Goal: Task Accomplishment & Management: Manage account settings

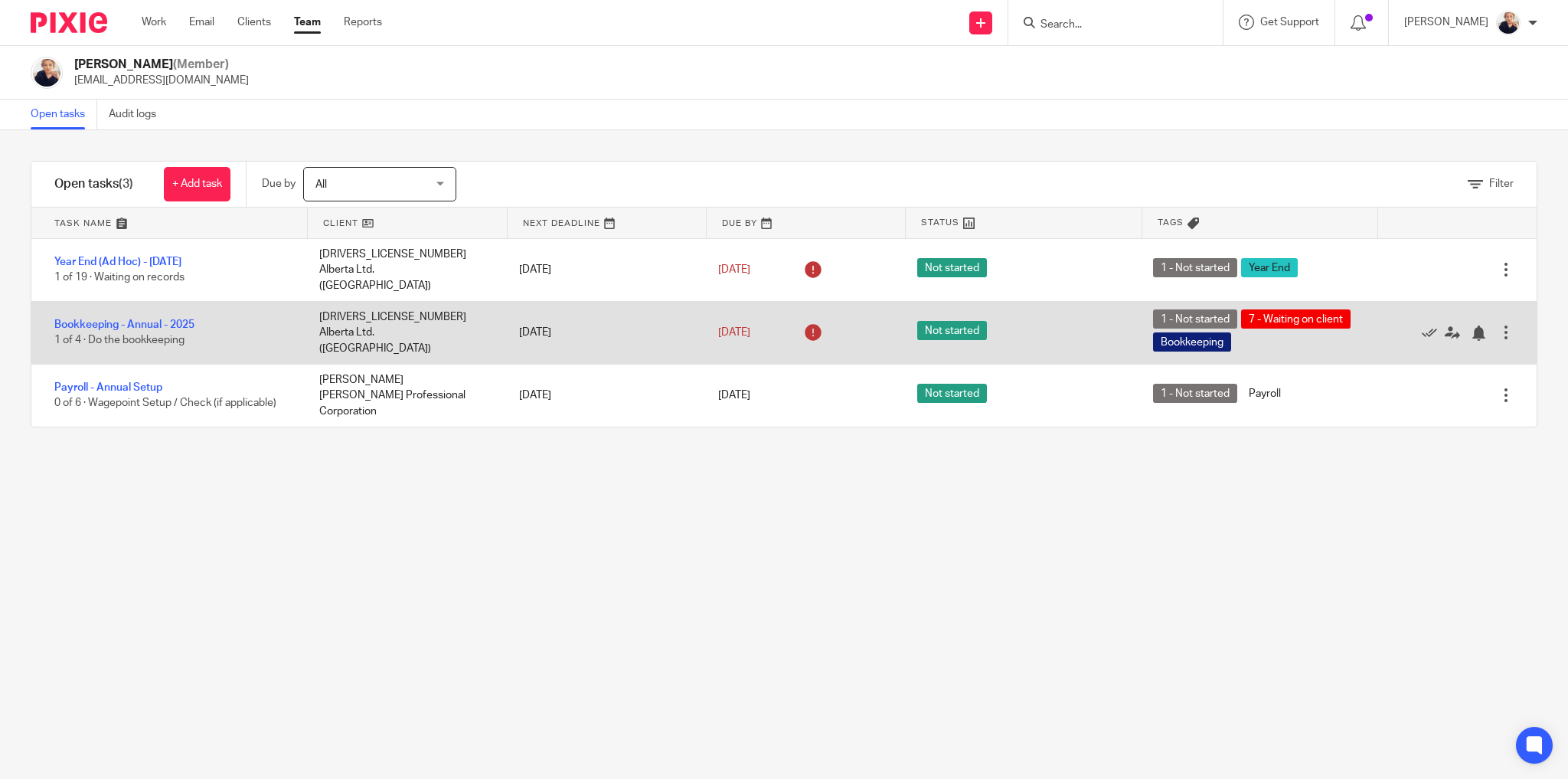
click at [150, 335] on span "1 of 4 · Do the bookkeeping" at bounding box center [119, 340] width 130 height 11
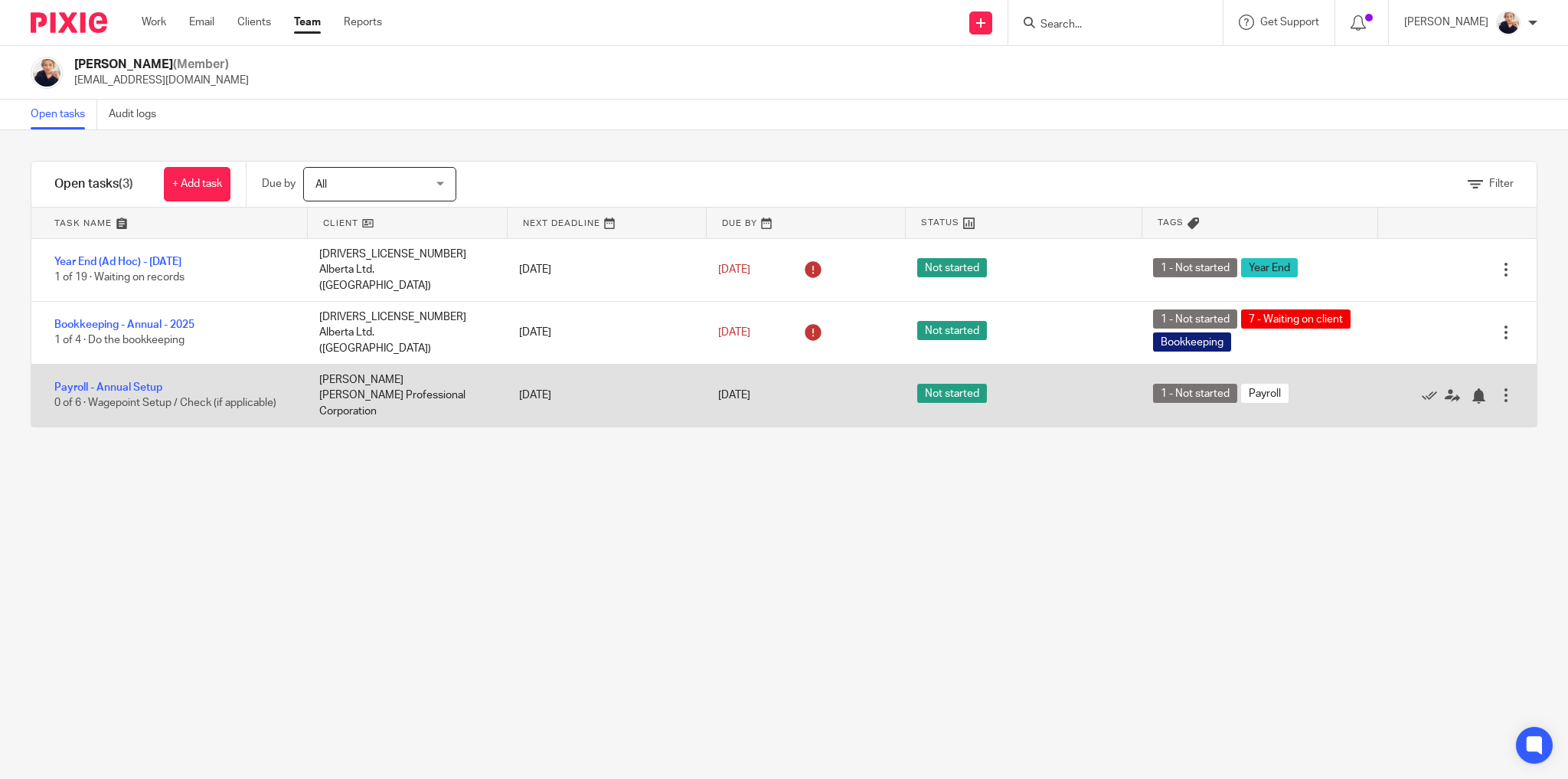
drag, startPoint x: 166, startPoint y: 308, endPoint x: 368, endPoint y: 354, distance: 207.2
click at [167, 319] on link "Bookkeeping - Annual - 2025" at bounding box center [123, 324] width 140 height 11
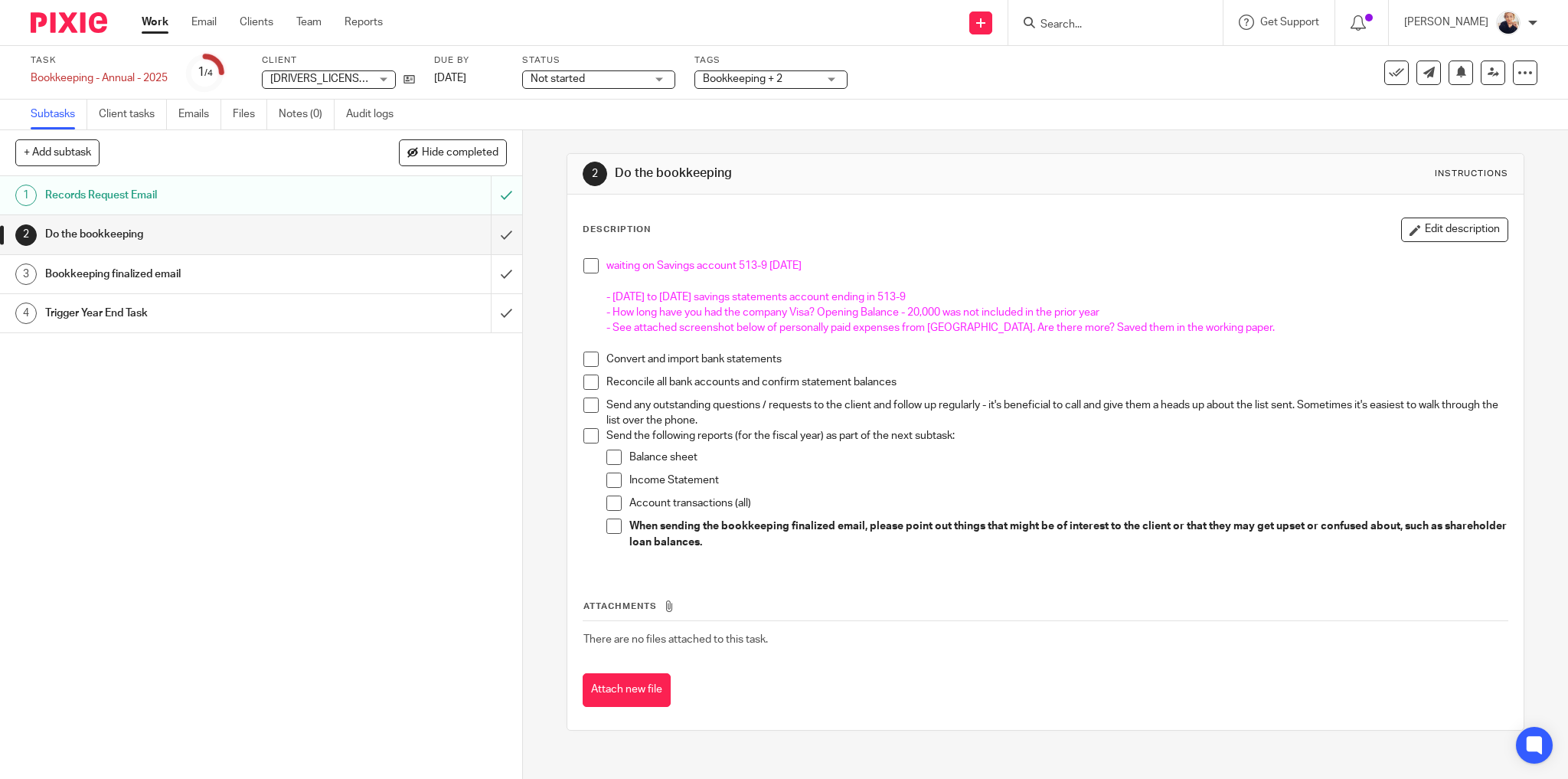
click at [953, 292] on p "- [DATE] to [DATE] savings statements account ending in 513-9" at bounding box center [1057, 297] width 902 height 16
click at [1130, 310] on p "- How long have you had the company Visa? Opening Balance - 20,000 was not incl…" at bounding box center [1057, 313] width 902 height 16
click at [1438, 228] on button "Edit description" at bounding box center [1454, 229] width 107 height 24
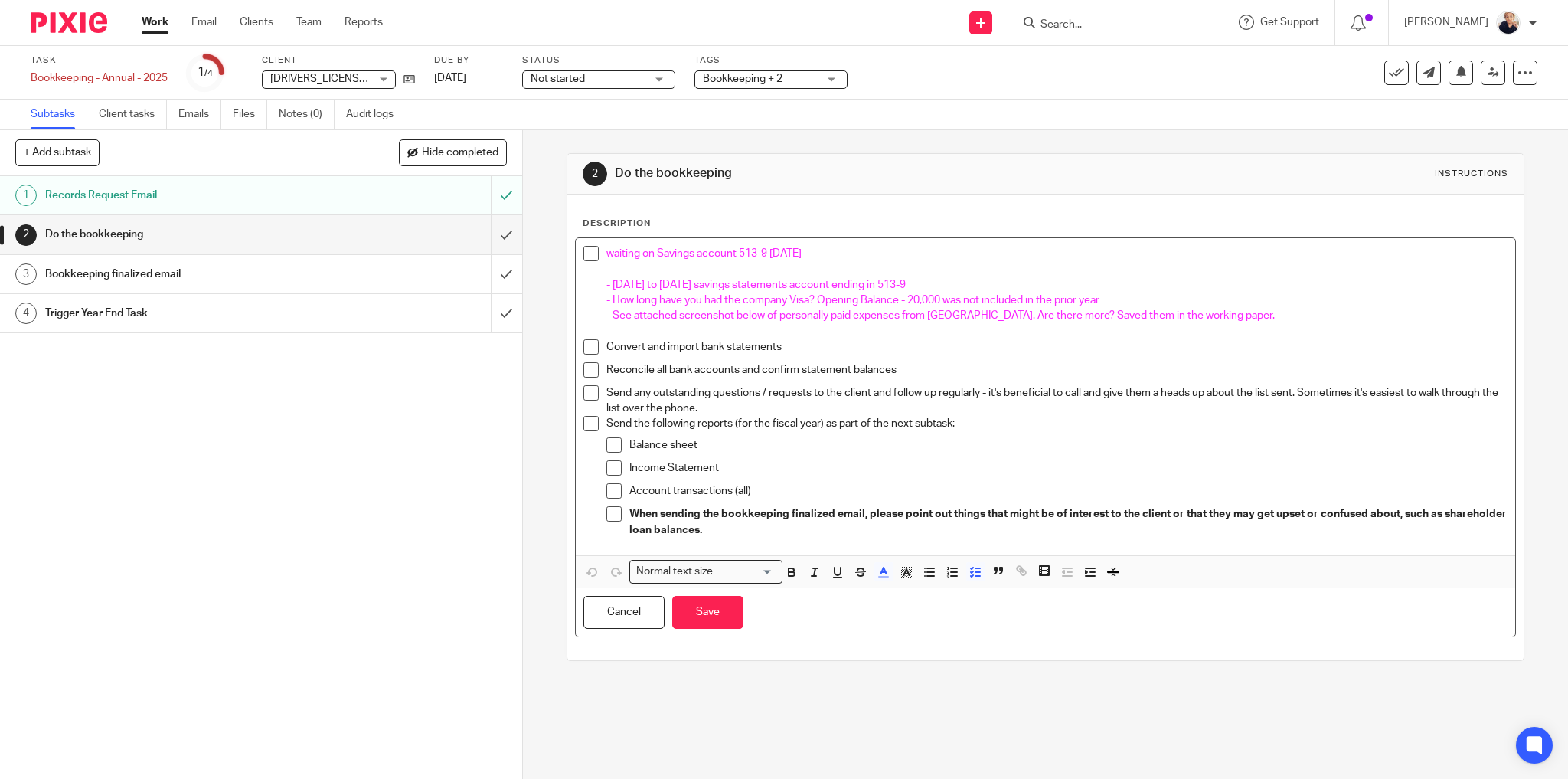
click at [1123, 296] on p "- How long have you had the company Visa? Opening Balance - 20,000 was not incl…" at bounding box center [1057, 300] width 902 height 16
drag, startPoint x: 1102, startPoint y: 298, endPoint x: 1130, endPoint y: 319, distance: 35.0
click at [1100, 299] on span "- How long have you had the company Visa? Opening Balance - 20,000 was not incl…" at bounding box center [853, 300] width 493 height 11
drag, startPoint x: 1313, startPoint y: 301, endPoint x: 1098, endPoint y: 361, distance: 223.2
click at [1107, 298] on p "- How long have you had the company Visa? Opening Balance - 20,000 was not incl…" at bounding box center [1057, 300] width 902 height 16
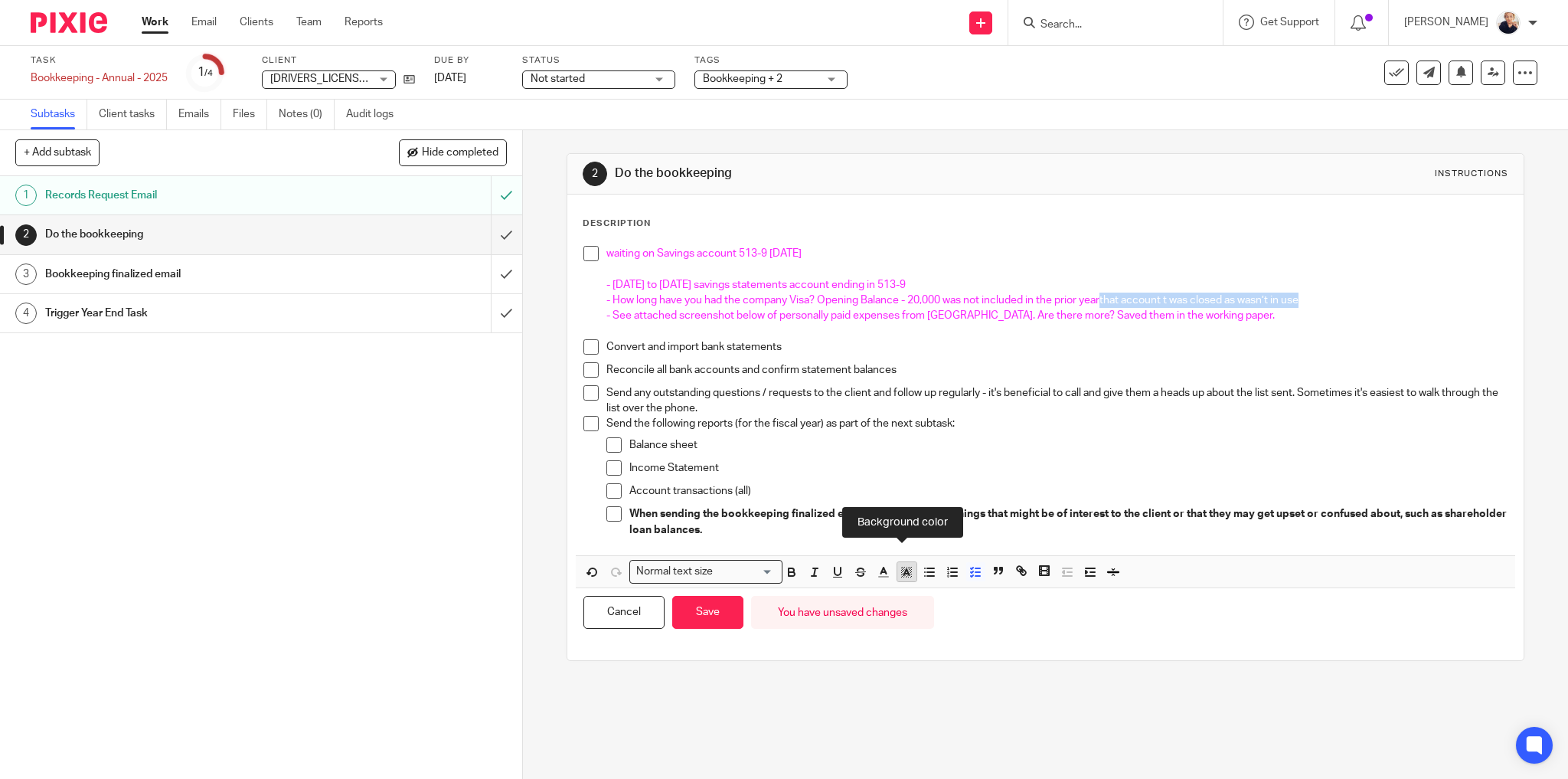
click at [902, 573] on polygon "button" at bounding box center [902, 573] width 1 height 1
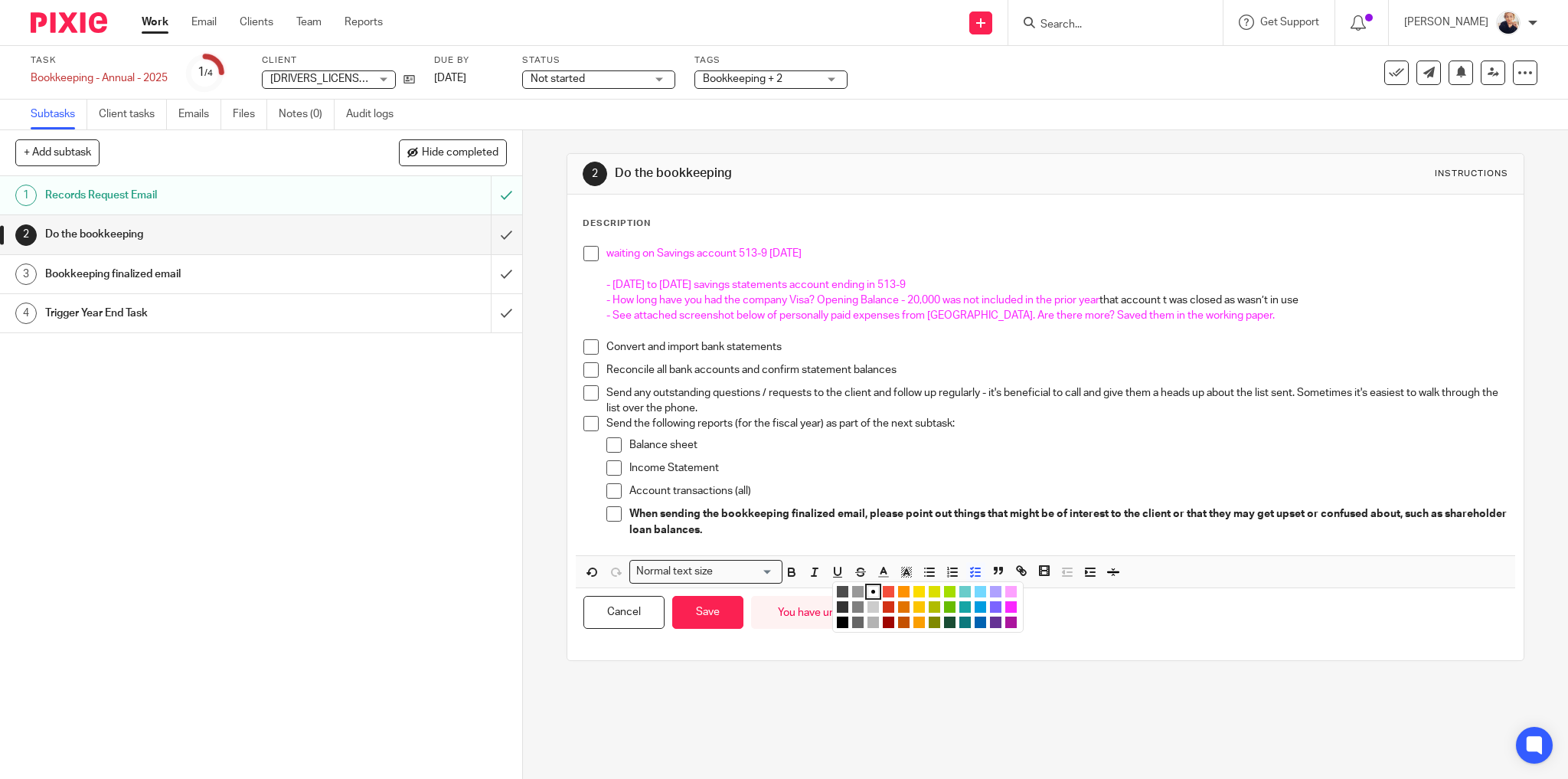
drag, startPoint x: 1004, startPoint y: 594, endPoint x: 1017, endPoint y: 597, distance: 13.3
click at [1005, 594] on li "color:#FDA1FF" at bounding box center [1011, 592] width 12 height 12
click at [1139, 363] on p "Reconcile all bank accounts and confirm statement balances" at bounding box center [1057, 370] width 902 height 16
click at [1213, 318] on p "- See attached screenshot below of personally paid expenses from [GEOGRAPHIC_DA…" at bounding box center [1057, 316] width 902 height 16
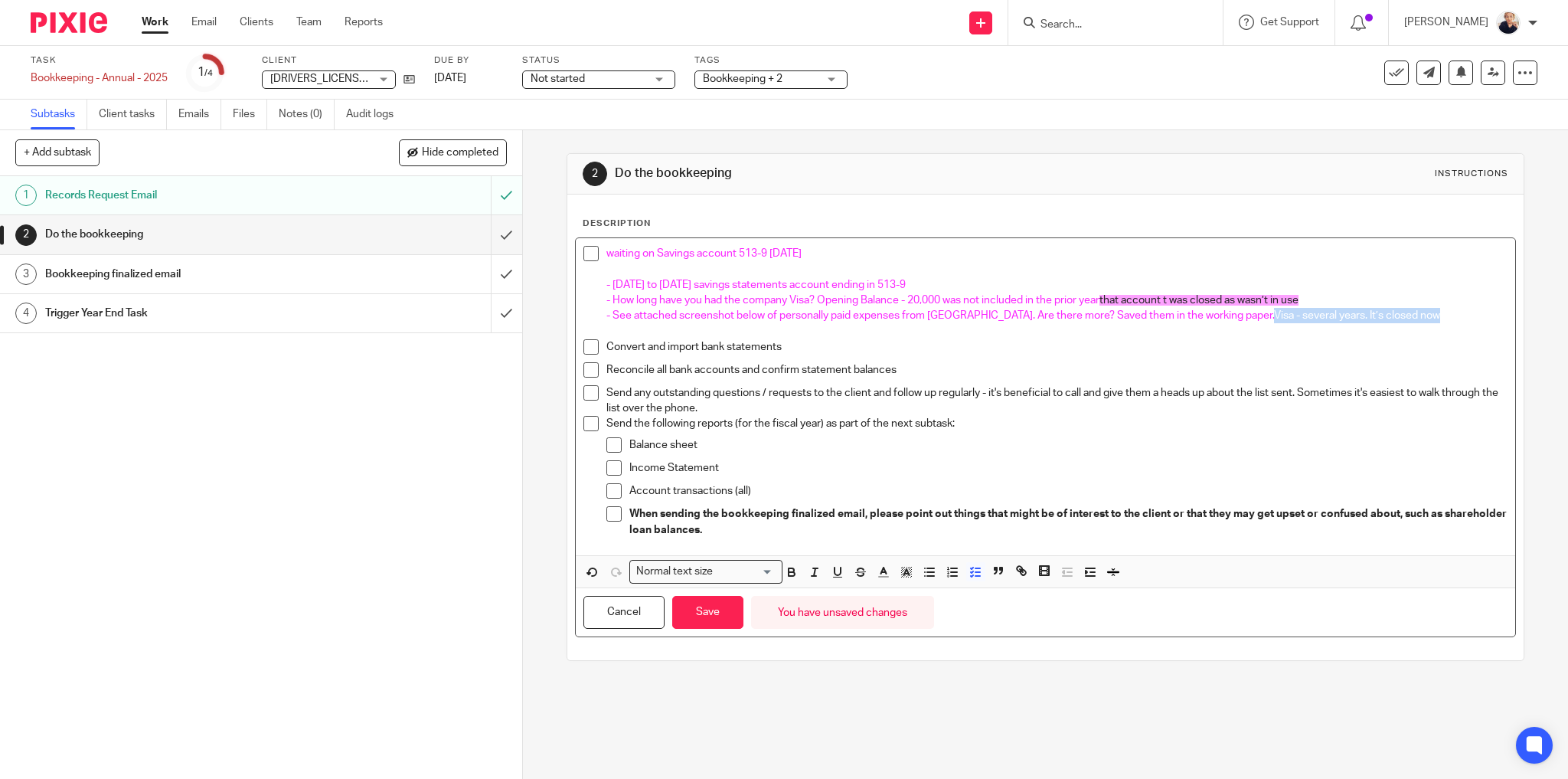
drag, startPoint x: 1374, startPoint y: 321, endPoint x: 1195, endPoint y: 310, distance: 179.3
click at [1195, 310] on div "waiting on Savings account 513-9 Oct [DATE] to [DATE] savings statements accoun…" at bounding box center [1057, 292] width 902 height 93
drag, startPoint x: 901, startPoint y: 572, endPoint x: 909, endPoint y: 571, distance: 8.1
click at [902, 572] on icon "button" at bounding box center [906, 572] width 14 height 14
drag, startPoint x: 1003, startPoint y: 588, endPoint x: 1031, endPoint y: 583, distance: 28.4
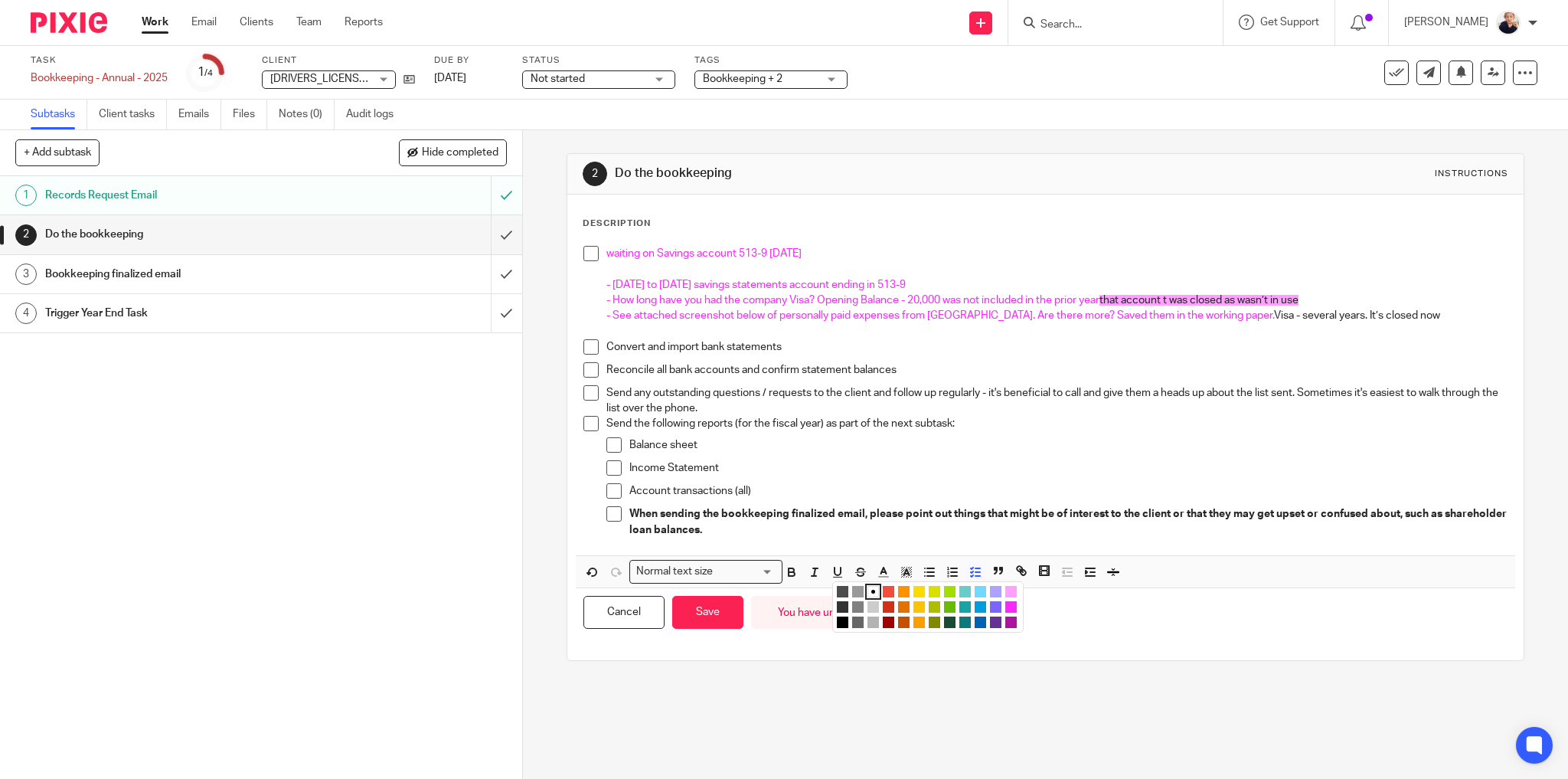
click at [1005, 588] on li "color:#FDA1FF" at bounding box center [1011, 592] width 12 height 12
click at [1133, 377] on div "Reconcile all bank accounts and confirm statement balances" at bounding box center [1057, 373] width 902 height 23
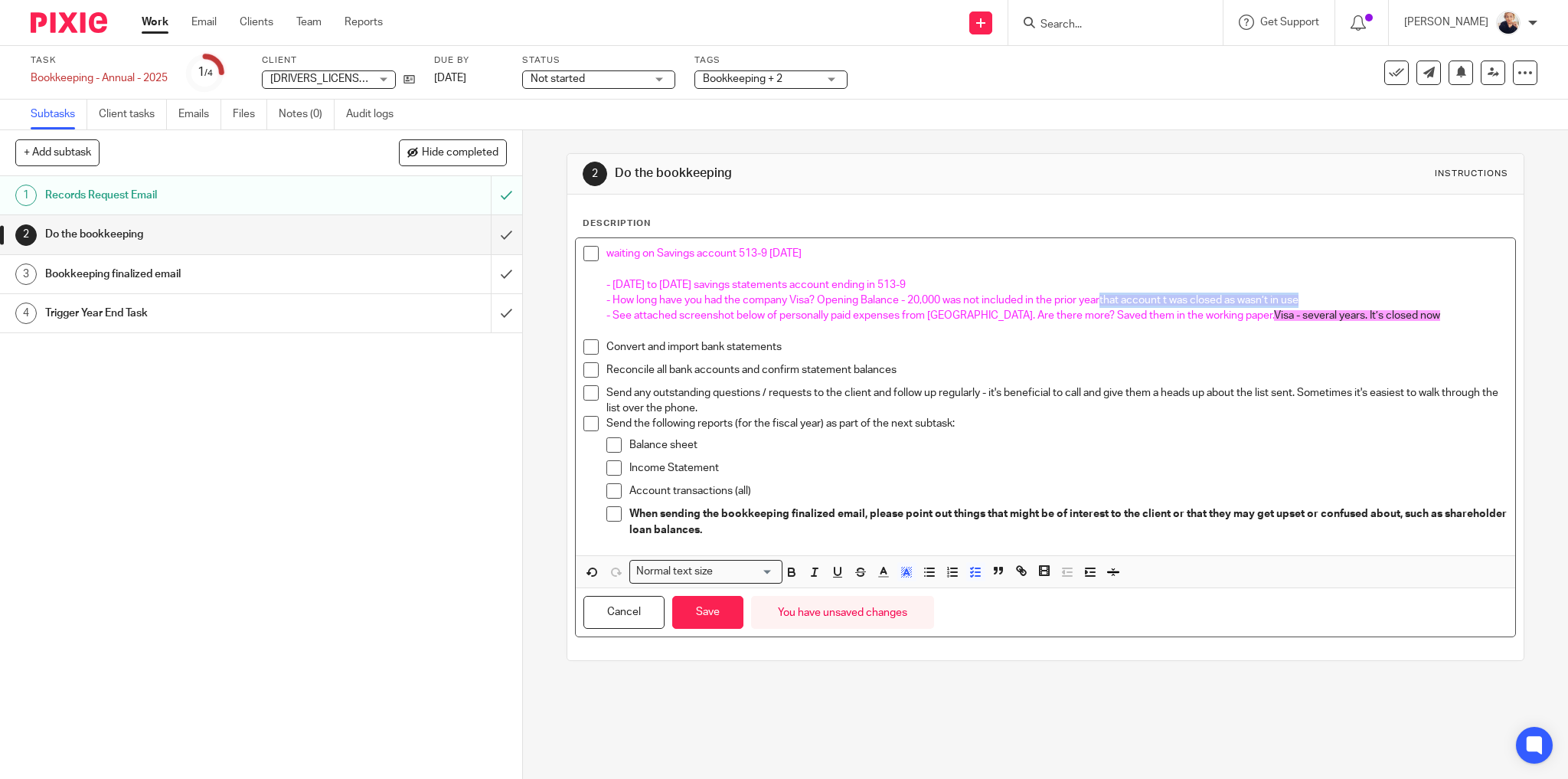
drag, startPoint x: 1315, startPoint y: 300, endPoint x: 1106, endPoint y: 293, distance: 209.1
click at [1106, 293] on p "- How long have you had the company Visa? Opening Balance - 20,000 was not incl…" at bounding box center [1057, 300] width 902 height 16
copy span "that account t was closed as wasn’t in use"
click at [969, 280] on p "- [DATE] to [DATE] savings statements account ending in 513-9" at bounding box center [1057, 285] width 902 height 16
drag, startPoint x: 1319, startPoint y: 299, endPoint x: 1107, endPoint y: 296, distance: 212.0
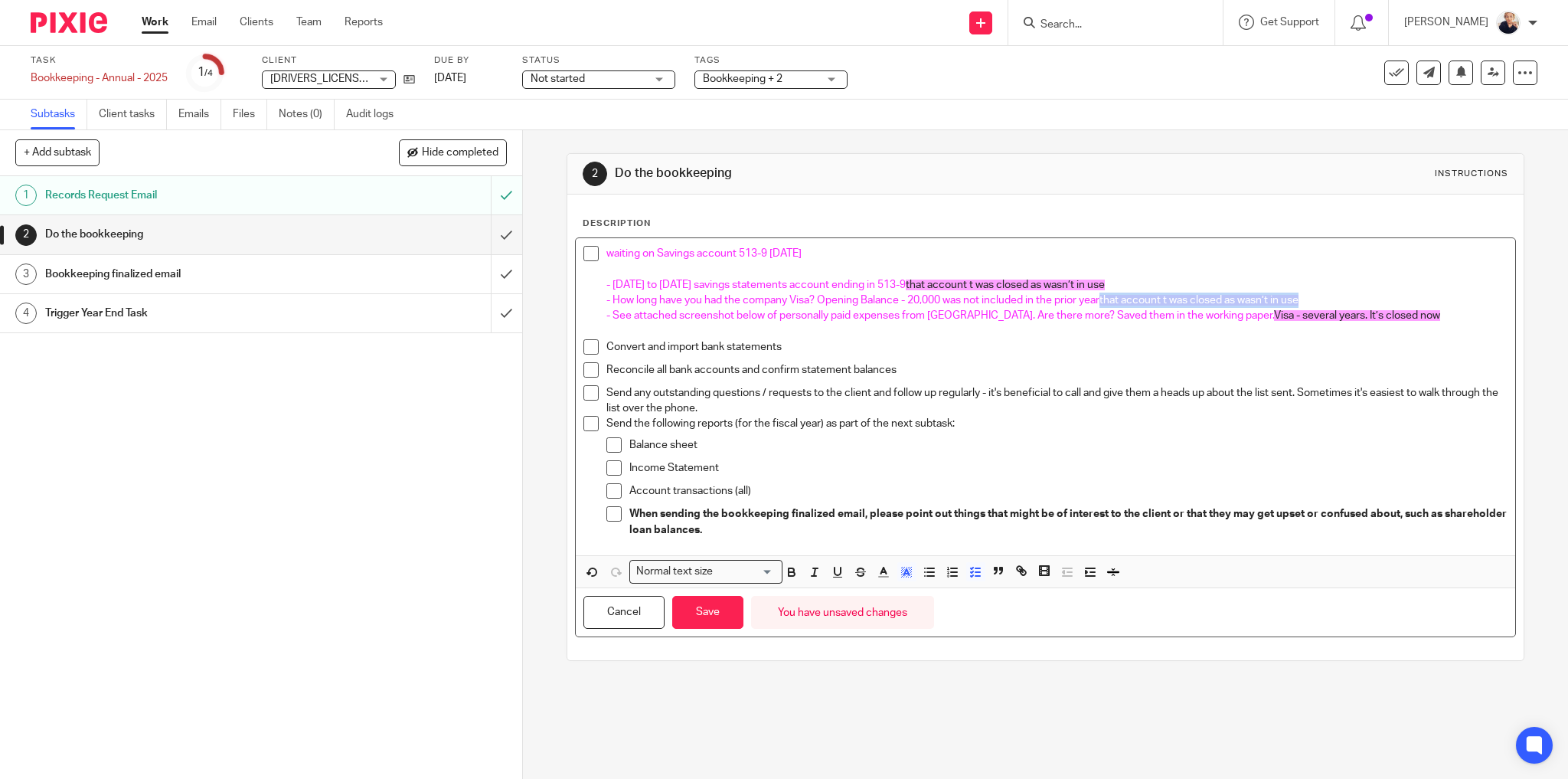
click at [1107, 296] on p "- How long have you had the company Visa? Opening Balance - 20,000 was not incl…" at bounding box center [1057, 300] width 902 height 16
drag, startPoint x: 1365, startPoint y: 315, endPoint x: 1195, endPoint y: 317, distance: 170.0
click at [1195, 317] on p "- See attached screenshot below of personally paid expenses from [GEOGRAPHIC_DA…" at bounding box center [1057, 316] width 902 height 16
copy span "Visa - several years. It’s closed now"
click at [1126, 303] on p "- How long have you had the company Visa? Opening Balance - 20,000 was not incl…" at bounding box center [1057, 300] width 902 height 16
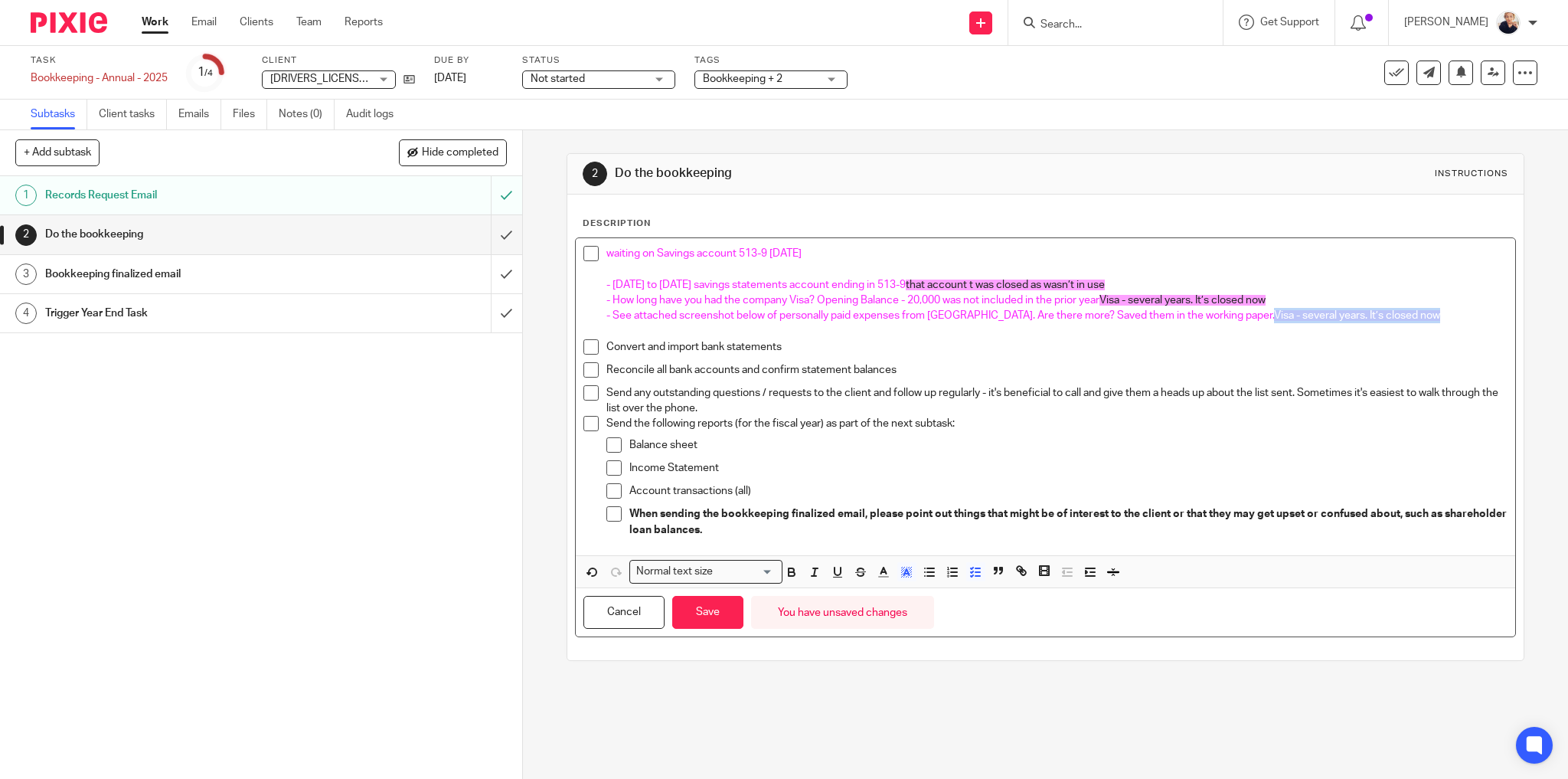
drag, startPoint x: 1364, startPoint y: 314, endPoint x: 1192, endPoint y: 319, distance: 172.1
click at [1192, 319] on p "- See attached screenshot below of personally paid expenses from [GEOGRAPHIC_DA…" at bounding box center [1057, 316] width 902 height 16
drag, startPoint x: 1149, startPoint y: 281, endPoint x: 939, endPoint y: 289, distance: 210.2
click at [939, 289] on p "- [DATE] to [DATE] savings statements account ending in 513-9 that account t wa…" at bounding box center [1057, 285] width 902 height 16
copy span "that account t was closed as wasn’t in use"
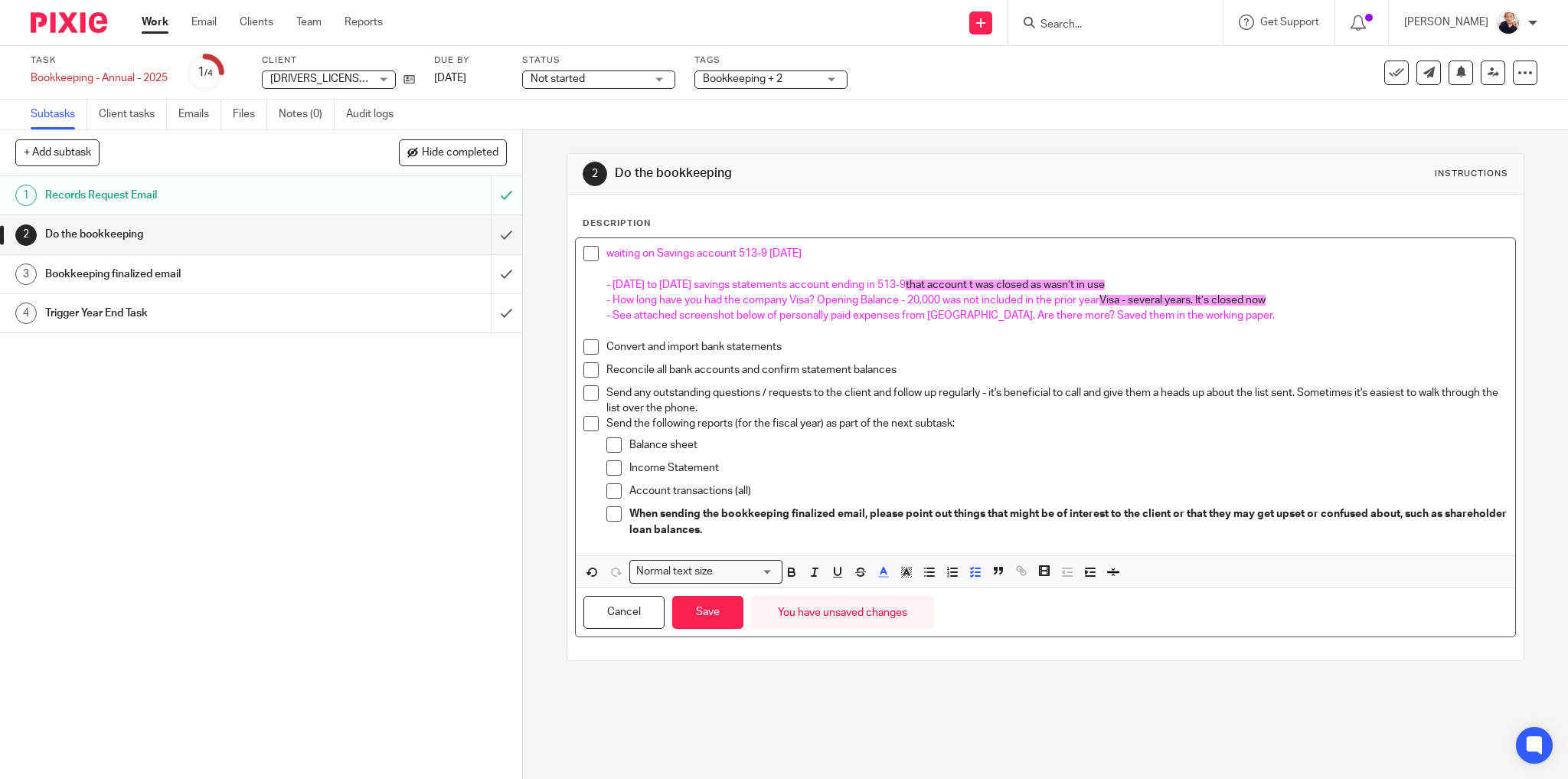
click at [1221, 313] on p "- See attached screenshot below of personally paid expenses from [GEOGRAPHIC_DA…" at bounding box center [1057, 316] width 902 height 16
drag, startPoint x: 1150, startPoint y: 279, endPoint x: 948, endPoint y: 285, distance: 202.1
click at [944, 285] on p "- [DATE] to [DATE] savings statements account ending in 513-9 that account t wa…" at bounding box center [1057, 285] width 902 height 16
drag, startPoint x: 1278, startPoint y: 296, endPoint x: 1108, endPoint y: 300, distance: 170.0
click at [1108, 300] on p "- How long have you had the company Visa? Opening Balance - 20,000 was not incl…" at bounding box center [1057, 300] width 902 height 16
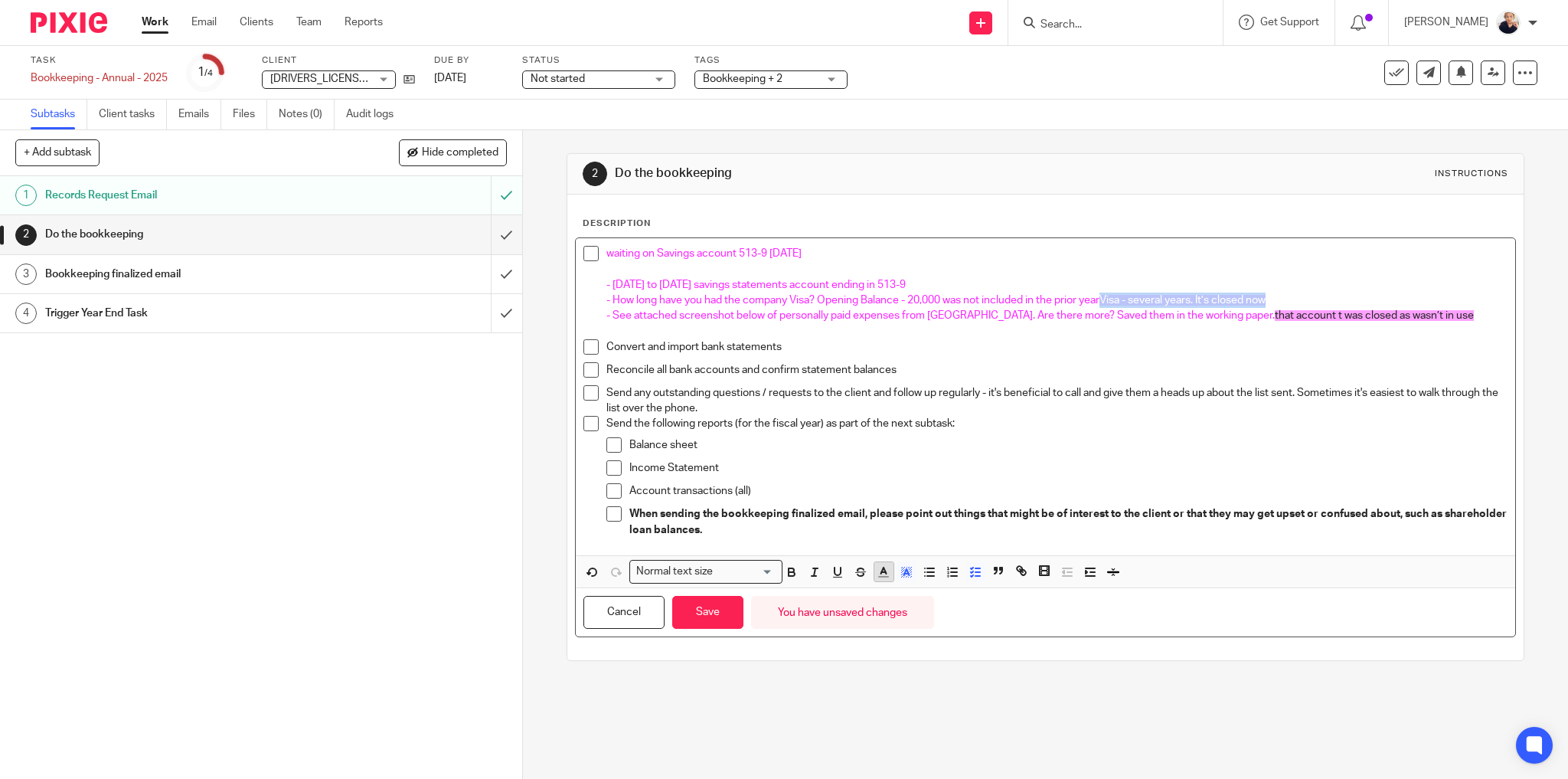
click at [882, 576] on line "button" at bounding box center [883, 576] width 9 height 0
click at [913, 591] on li "color:#FCDC00" at bounding box center [919, 592] width 12 height 12
click at [1217, 400] on p "Send any outstanding questions / requests to the client and follow up regularly…" at bounding box center [1057, 401] width 902 height 31
click at [902, 574] on icon "button" at bounding box center [906, 572] width 14 height 14
click at [871, 590] on div "color:#FFFFFF" at bounding box center [873, 592] width 4 height 4
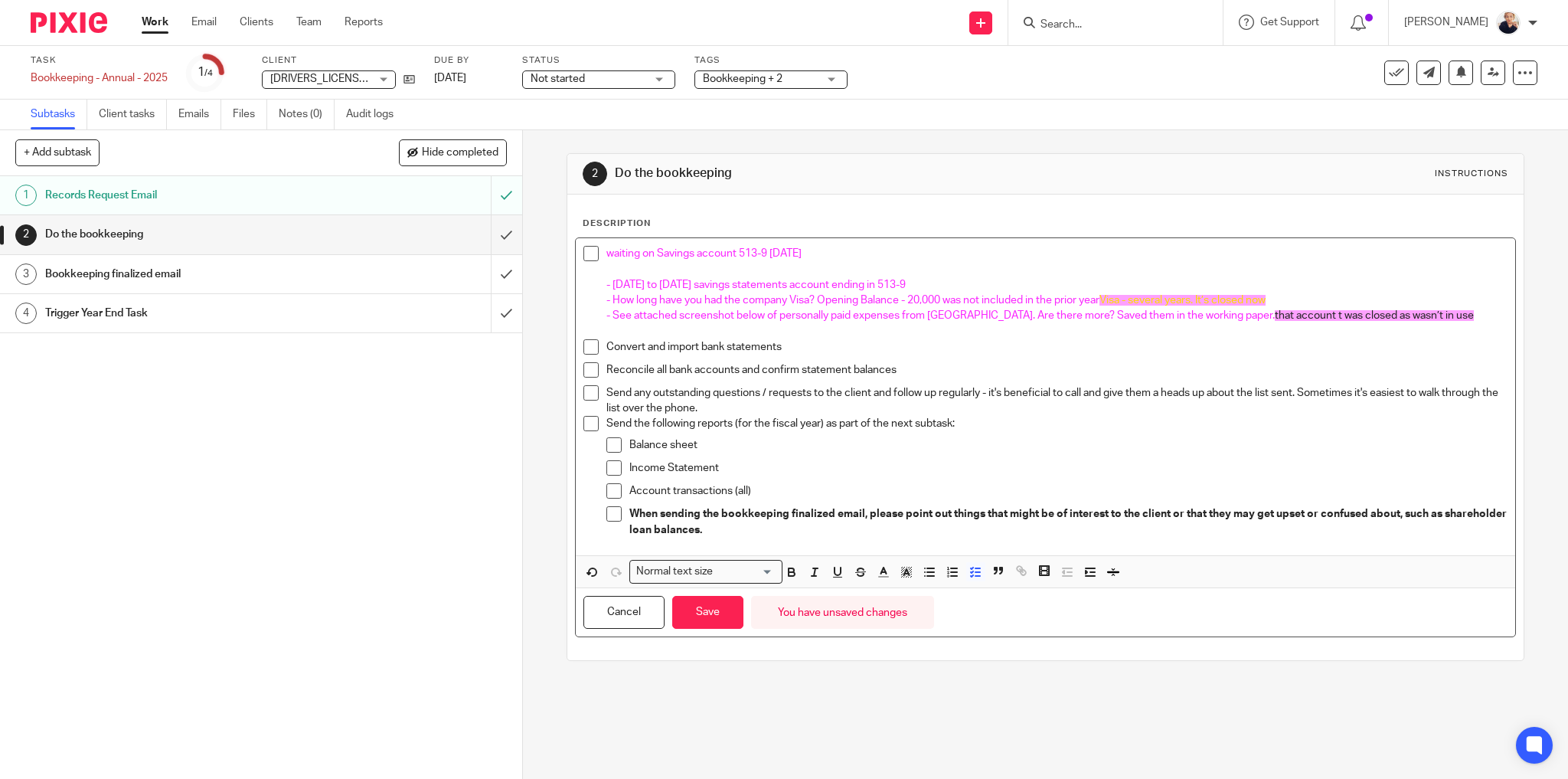
click at [870, 588] on div "Cancel Save You have unsaved changes" at bounding box center [1047, 611] width 941 height 48
click at [909, 569] on rect "button" at bounding box center [909, 569] width 1 height 1
click at [1005, 587] on li "color:#FDA1FF" at bounding box center [1011, 592] width 12 height 12
click at [1274, 375] on p "Reconcile all bank accounts and confirm statement balances" at bounding box center [1057, 370] width 902 height 16
drag, startPoint x: 1253, startPoint y: 314, endPoint x: 1251, endPoint y: 305, distance: 9.2
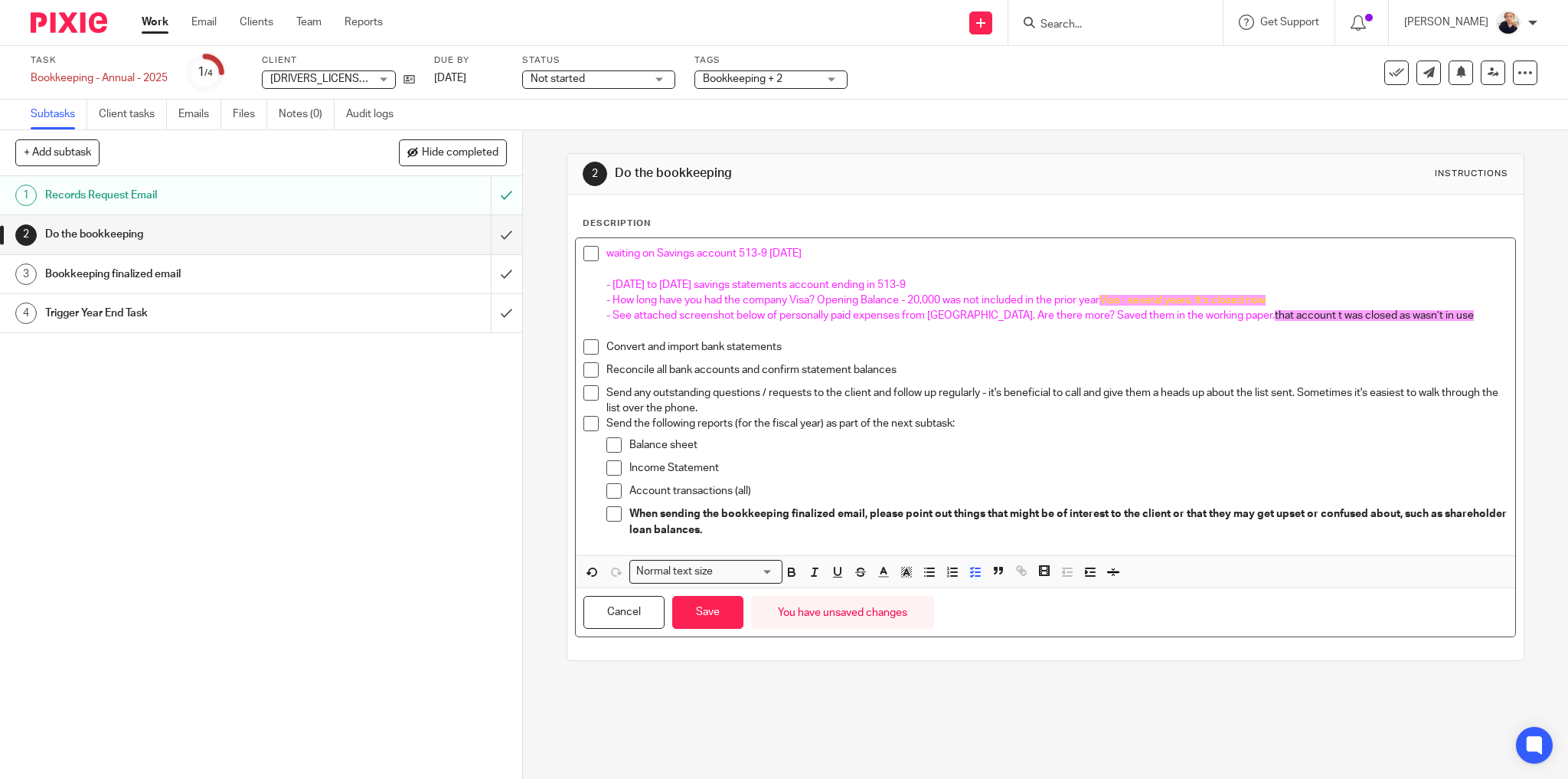
click at [1275, 314] on span "that account t was closed as wasn’t in use" at bounding box center [1374, 315] width 199 height 11
click at [1251, 305] on p "- How long have you had the company Visa? Opening Balance - 20,000 was not incl…" at bounding box center [1057, 300] width 902 height 16
click at [1251, 292] on p "- How long have you had the company Visa? Opening Balance - 20,000 was not incl…" at bounding box center [1057, 300] width 902 height 16
drag, startPoint x: 1293, startPoint y: 291, endPoint x: 1191, endPoint y: 305, distance: 103.0
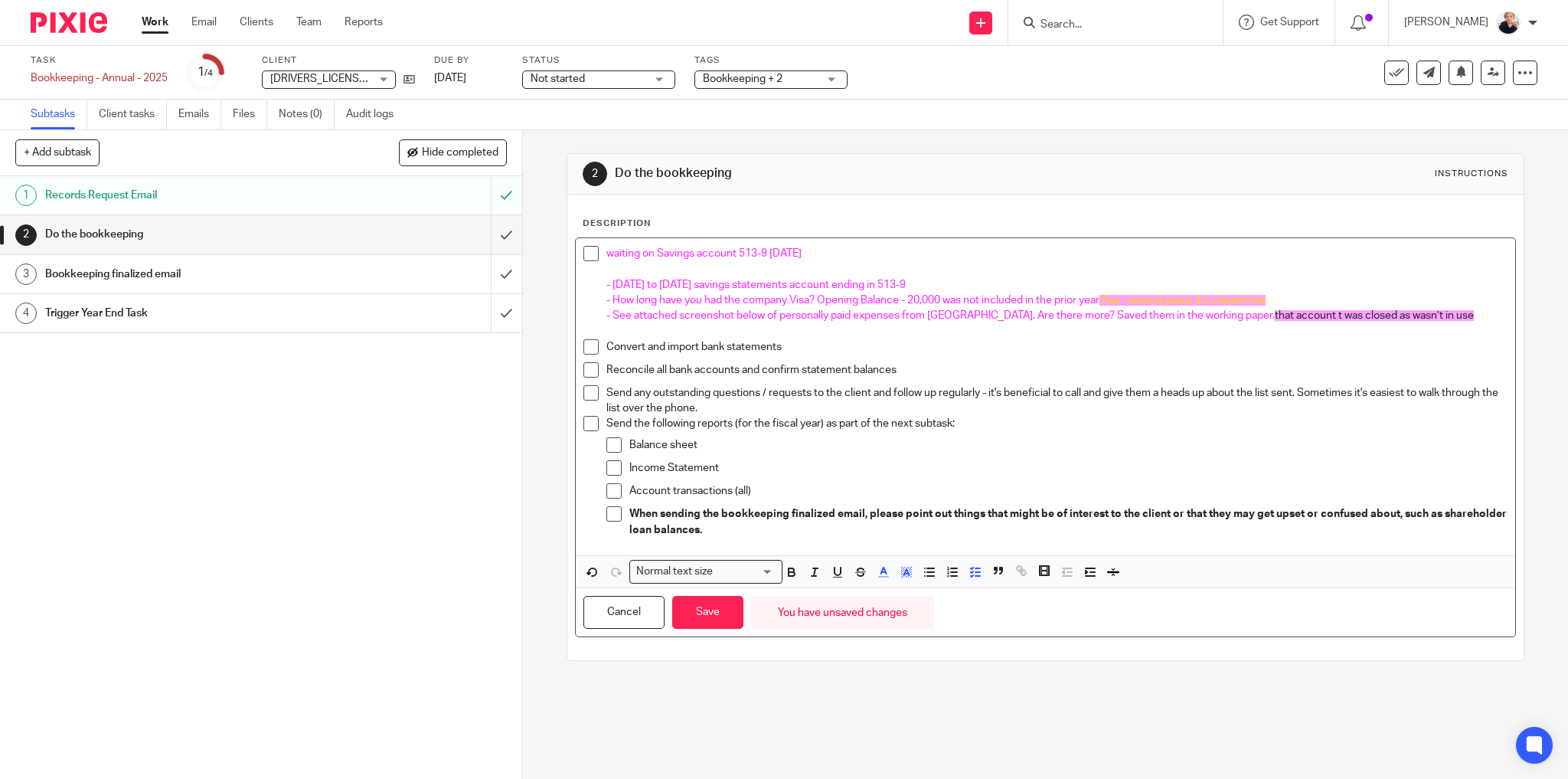
click at [1191, 305] on p "- How long have you had the company Visa? Opening Balance - 20,000 was not incl…" at bounding box center [1057, 300] width 902 height 16
click at [1292, 302] on p "- How long have you had the company Visa? Opening Balance - 20,000 was not incl…" at bounding box center [1057, 300] width 902 height 16
drag, startPoint x: 1287, startPoint y: 298, endPoint x: 1109, endPoint y: 300, distance: 178.0
click at [1109, 300] on p "- How long have you had the company Visa? Opening Balance - 20,000 was not incl…" at bounding box center [1057, 300] width 902 height 16
click at [911, 567] on div "Normal text size Loading... Remove Edit Insert new video Copy and paste the vid…" at bounding box center [1047, 572] width 941 height 33
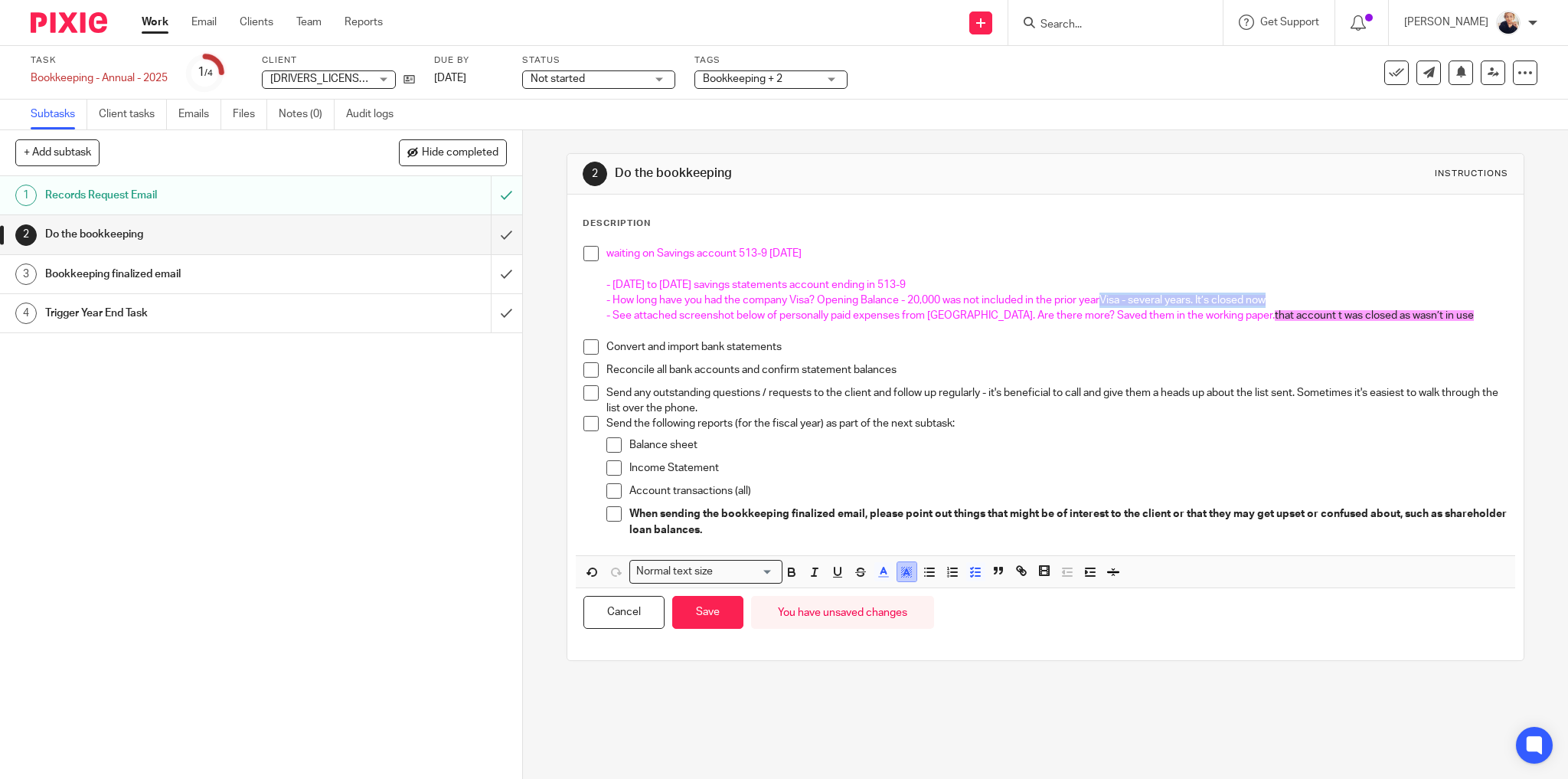
click at [910, 569] on rect "button" at bounding box center [910, 569] width 1 height 1
click at [868, 587] on li "color:#FFFFFF" at bounding box center [873, 592] width 12 height 12
click at [1242, 386] on p "Send any outstanding questions / requests to the client and follow up regularly…" at bounding box center [1057, 401] width 902 height 31
drag, startPoint x: 1294, startPoint y: 296, endPoint x: 1112, endPoint y: 306, distance: 182.3
click at [1110, 305] on p "- How long have you had the company Visa? Opening Balance - 20,000 was not incl…" at bounding box center [1057, 300] width 902 height 16
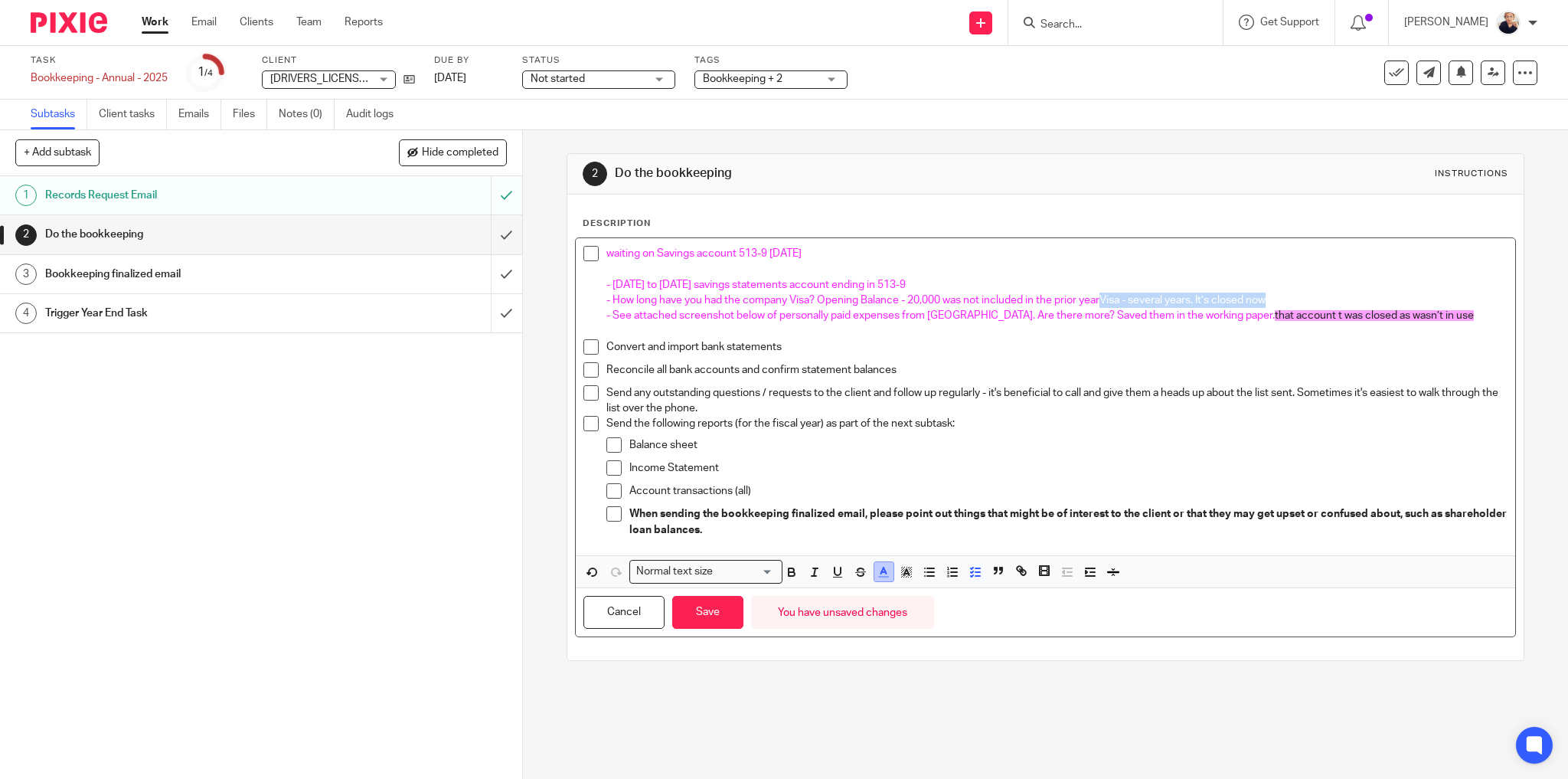
click at [882, 572] on icon "button" at bounding box center [884, 572] width 14 height 14
drag, startPoint x: 836, startPoint y: 623, endPoint x: 898, endPoint y: 611, distance: 63.2
click at [838, 621] on li "color:#000000" at bounding box center [843, 622] width 12 height 12
click at [901, 576] on icon "button" at bounding box center [906, 572] width 14 height 14
click at [948, 604] on li "color:#68BC00" at bounding box center [950, 607] width 12 height 12
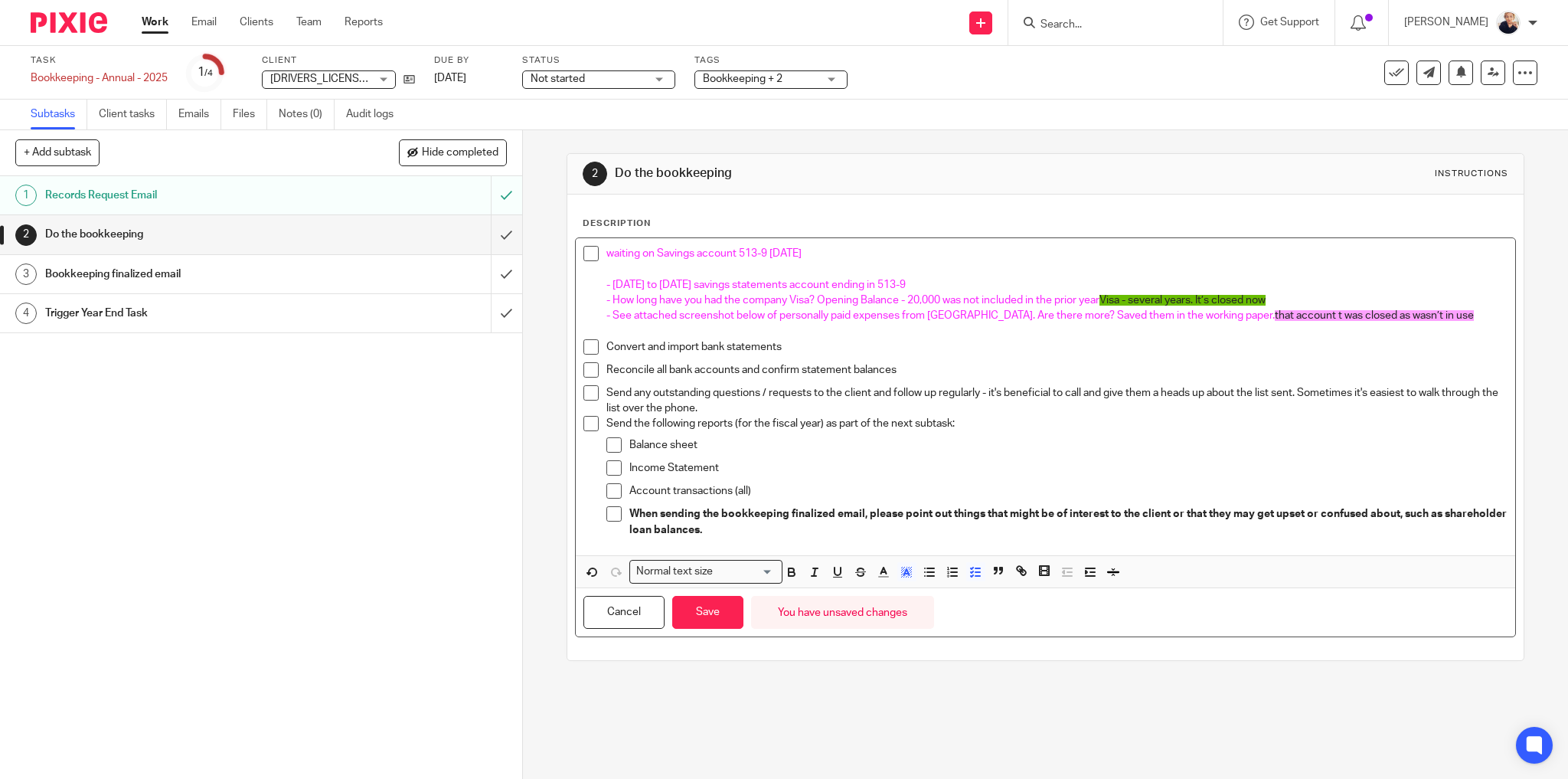
click at [1275, 318] on span "that account t was closed as wasn’t in use" at bounding box center [1374, 315] width 199 height 11
drag, startPoint x: 1295, startPoint y: 299, endPoint x: 1108, endPoint y: 304, distance: 187.1
click at [1108, 304] on p "- How long have you had the company Visa? Opening Balance - 20,000 was not incl…" at bounding box center [1057, 300] width 902 height 16
click at [903, 572] on icon "button" at bounding box center [906, 572] width 14 height 14
click at [946, 592] on li "color:#A4DD00" at bounding box center [950, 592] width 12 height 12
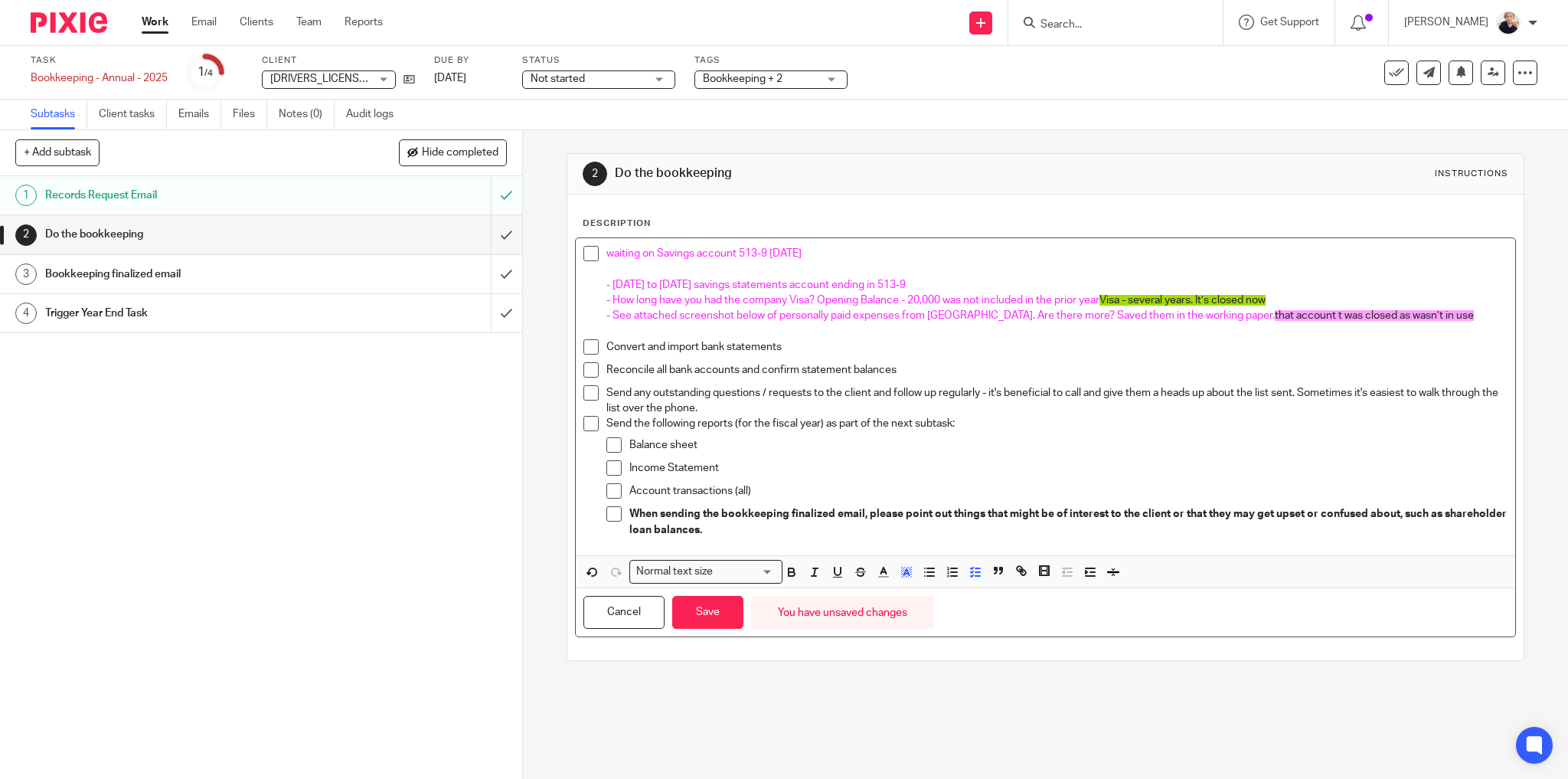
click at [1056, 429] on p "Send the following reports (for the fiscal year) as part of the next subtask:" at bounding box center [1057, 423] width 902 height 16
drag, startPoint x: 1402, startPoint y: 316, endPoint x: 1193, endPoint y: 314, distance: 209.0
click at [1193, 314] on p "- See attached screenshot below of personally paid expenses from [GEOGRAPHIC_DA…" at bounding box center [1057, 316] width 902 height 16
click at [904, 567] on icon "button" at bounding box center [906, 572] width 14 height 14
click at [945, 592] on li "color:#A4DD00" at bounding box center [950, 592] width 12 height 12
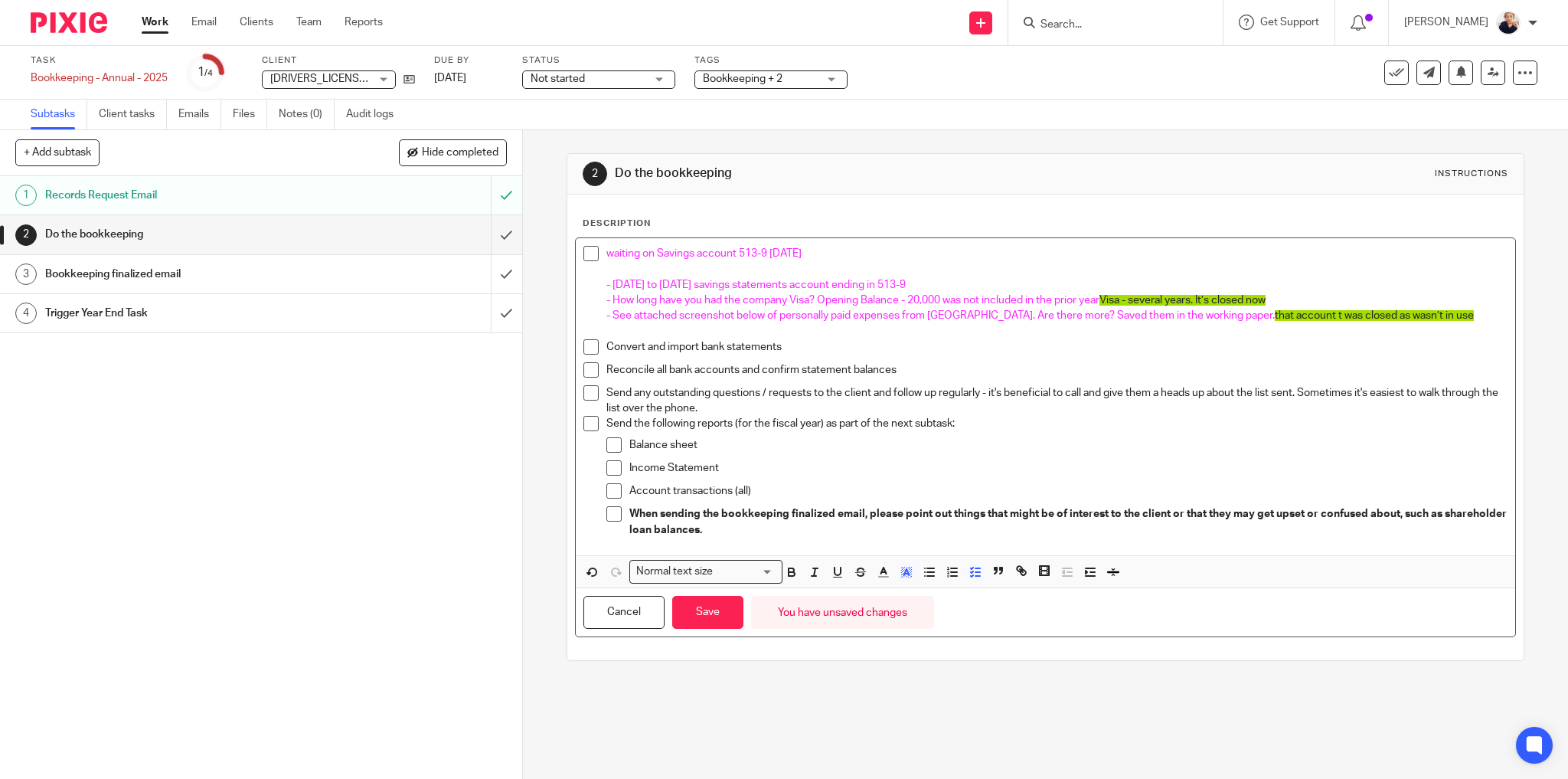
click at [1276, 432] on div "Send the following reports (for the fiscal year) as part of the next subtask: B…" at bounding box center [1057, 479] width 902 height 127
drag, startPoint x: 699, startPoint y: 613, endPoint x: 710, endPoint y: 612, distance: 11.0
click at [700, 612] on button "Save" at bounding box center [708, 612] width 72 height 33
